Goal: Task Accomplishment & Management: Use online tool/utility

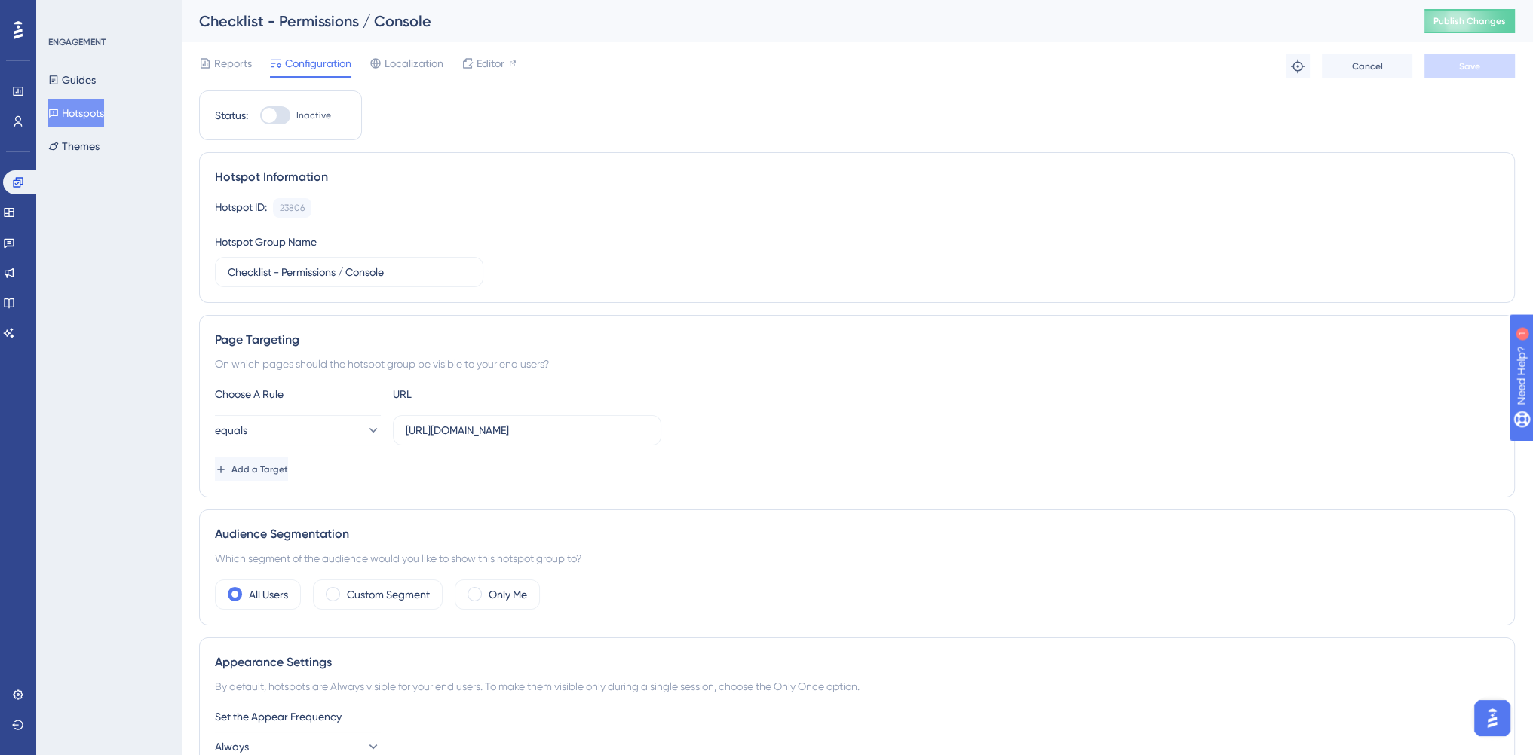
click at [296, 66] on span "Configuration" at bounding box center [318, 63] width 66 height 18
click at [326, 66] on span "Configuration" at bounding box center [318, 63] width 66 height 18
click at [479, 66] on span "Editor" at bounding box center [490, 63] width 28 height 18
click at [477, 67] on span "Editor" at bounding box center [490, 63] width 28 height 18
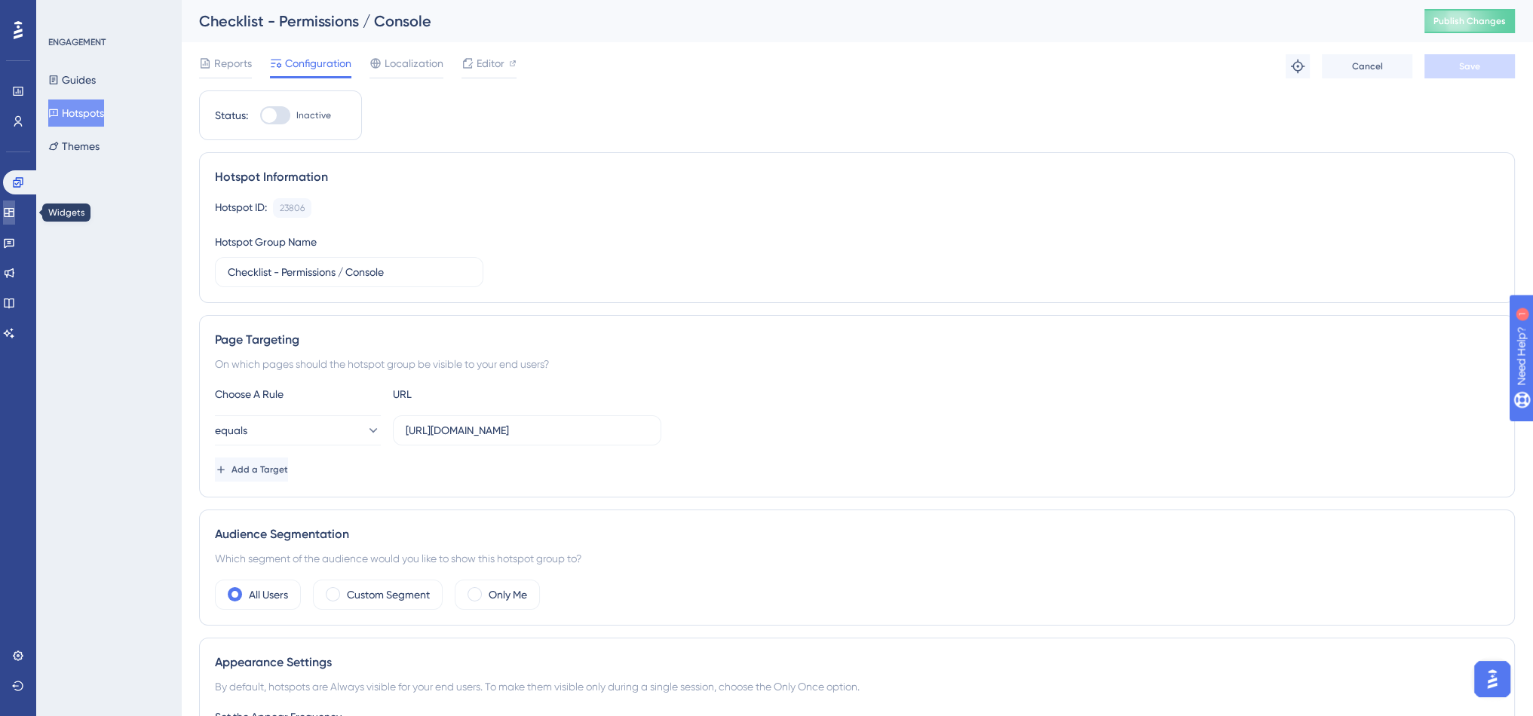
click at [15, 205] on link at bounding box center [9, 213] width 12 height 24
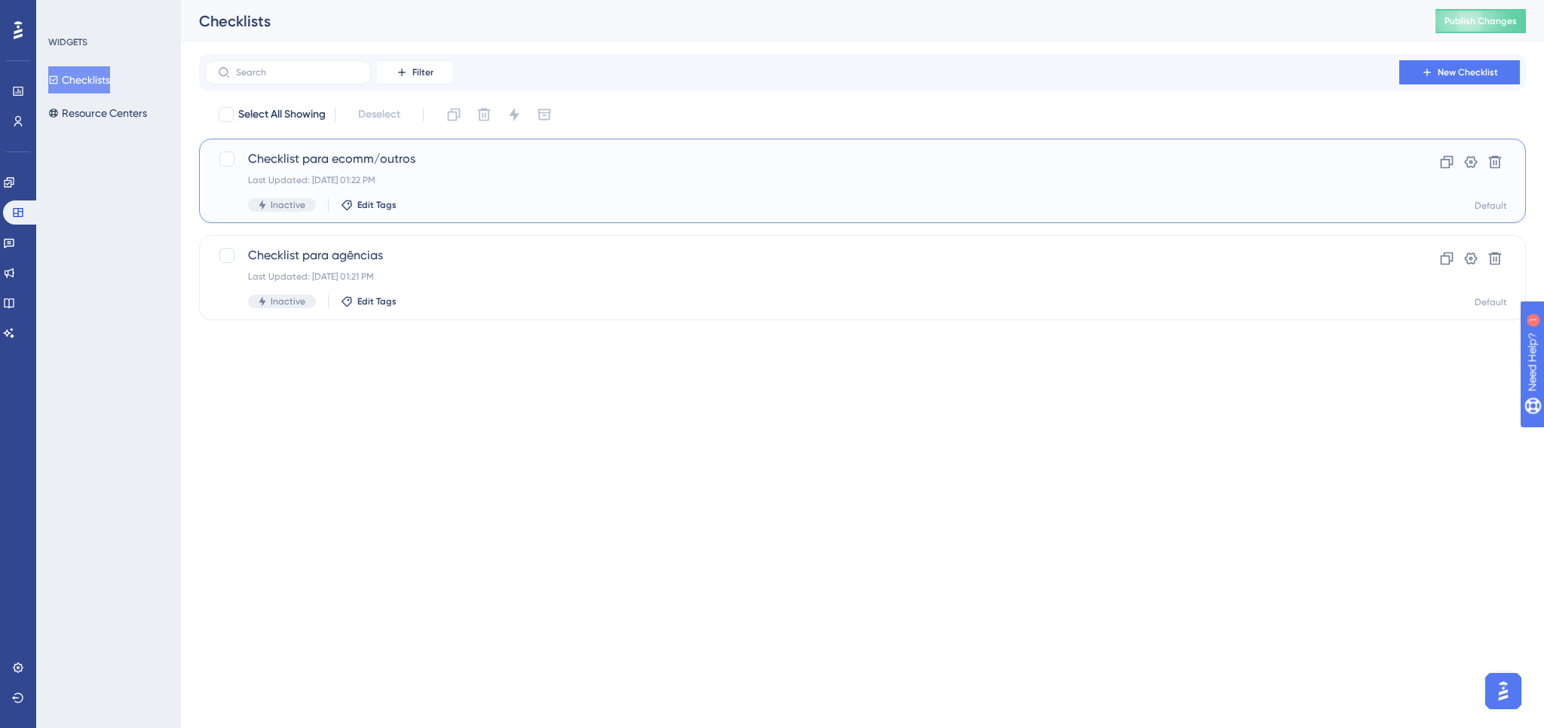
click at [1408, 167] on div "Checklist para ecomm/outros Last Updated: 07 de out. de 2025 01:22 PM Inactive …" at bounding box center [862, 181] width 1289 height 62
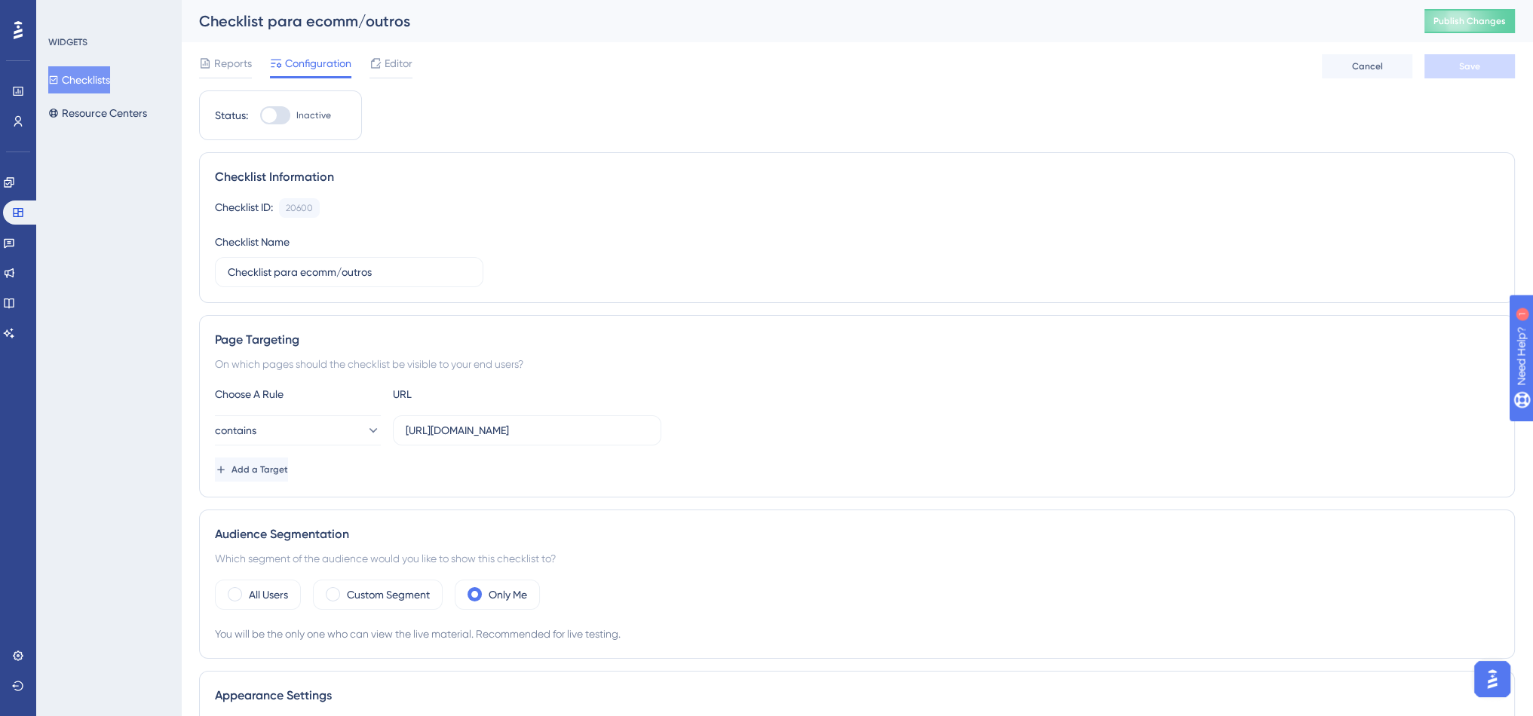
click at [398, 66] on span "Editor" at bounding box center [398, 63] width 28 height 18
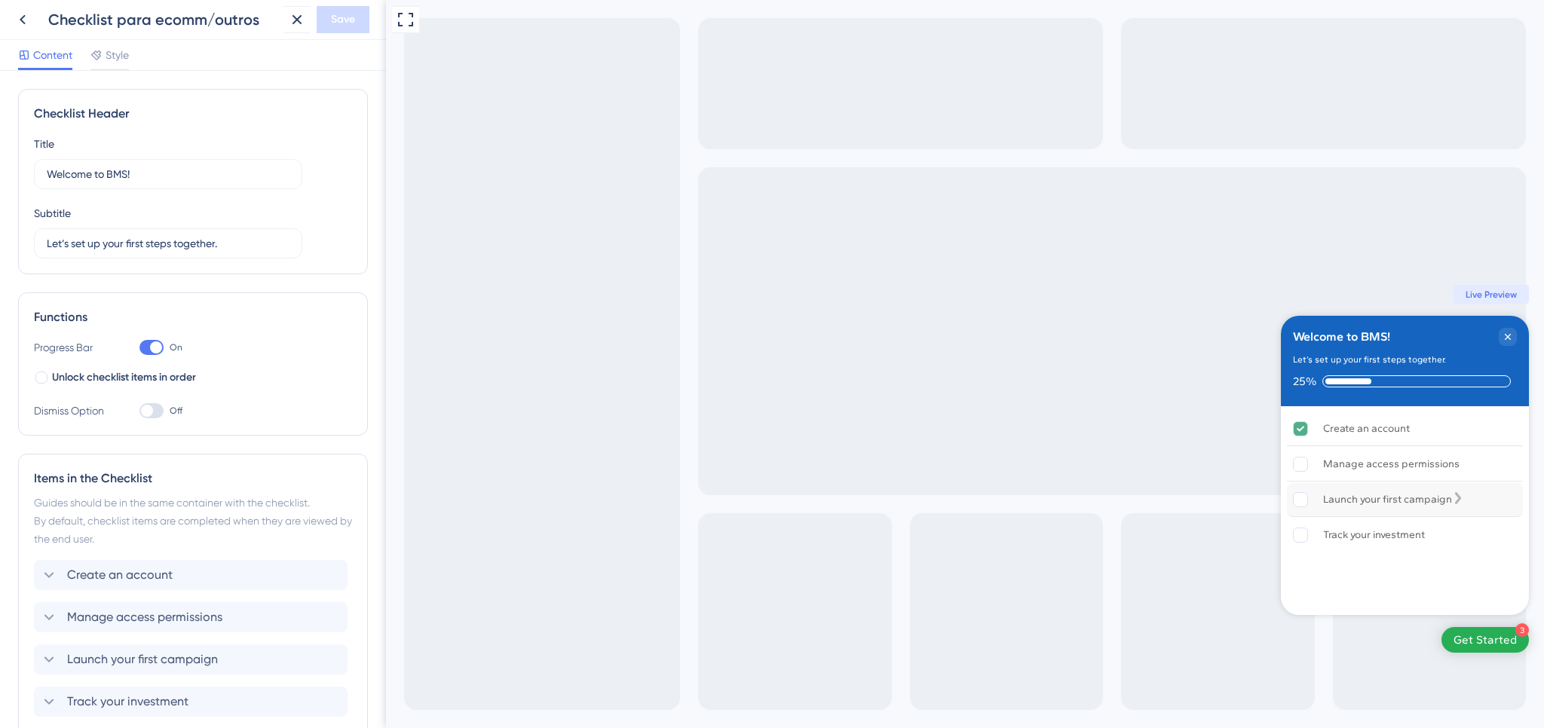
click at [1496, 504] on div "Launch your first campaign" at bounding box center [1405, 500] width 236 height 34
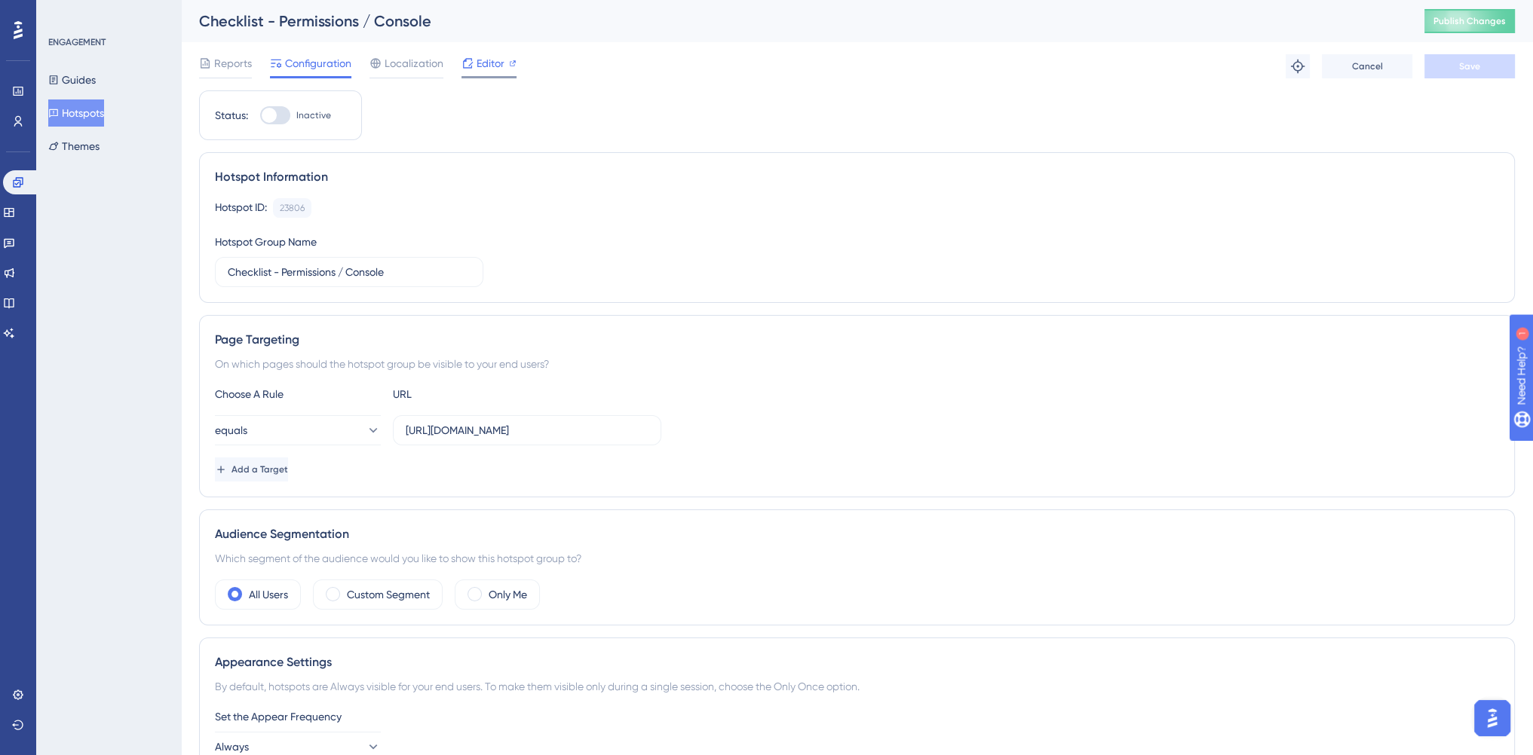
click at [500, 61] on span "Editor" at bounding box center [490, 63] width 28 height 18
click at [85, 78] on button "Guides" at bounding box center [71, 79] width 47 height 27
